Goal: Navigation & Orientation: Find specific page/section

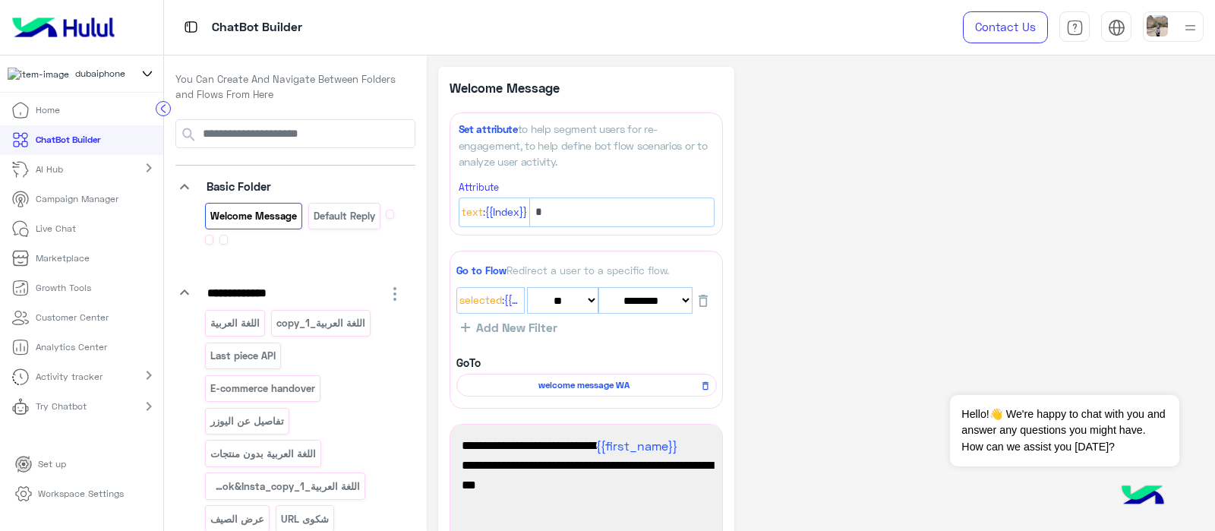
select select "*"
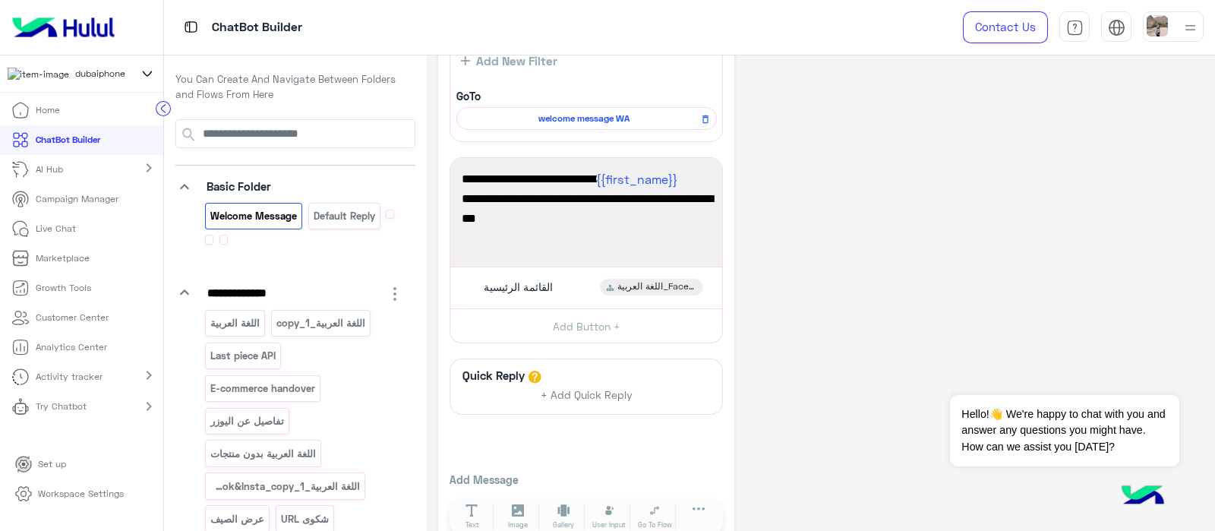
scroll to position [267, 0]
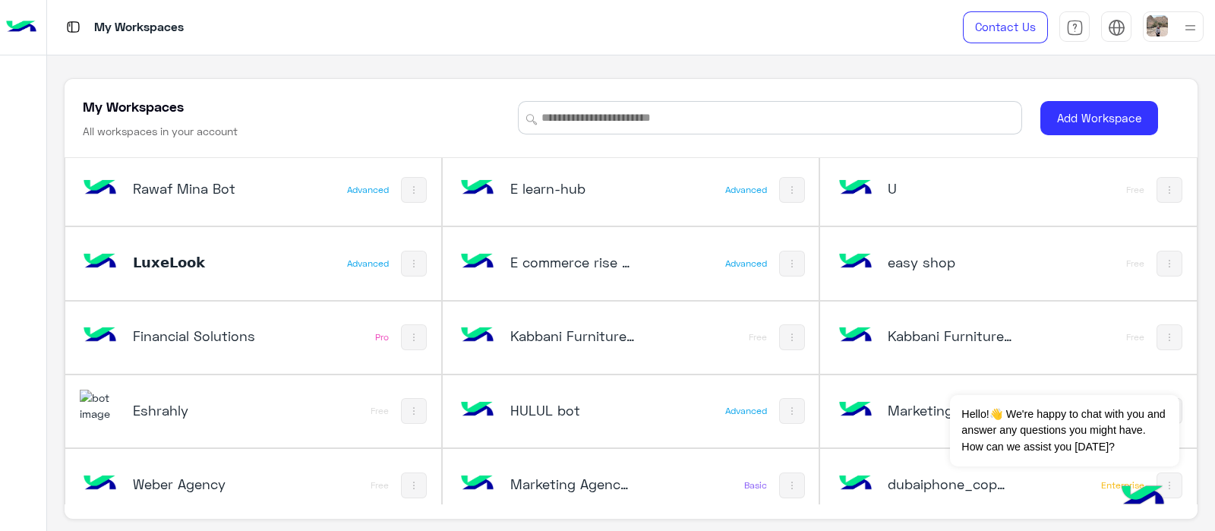
scroll to position [890, 0]
